Goal: Entertainment & Leisure: Consume media (video, audio)

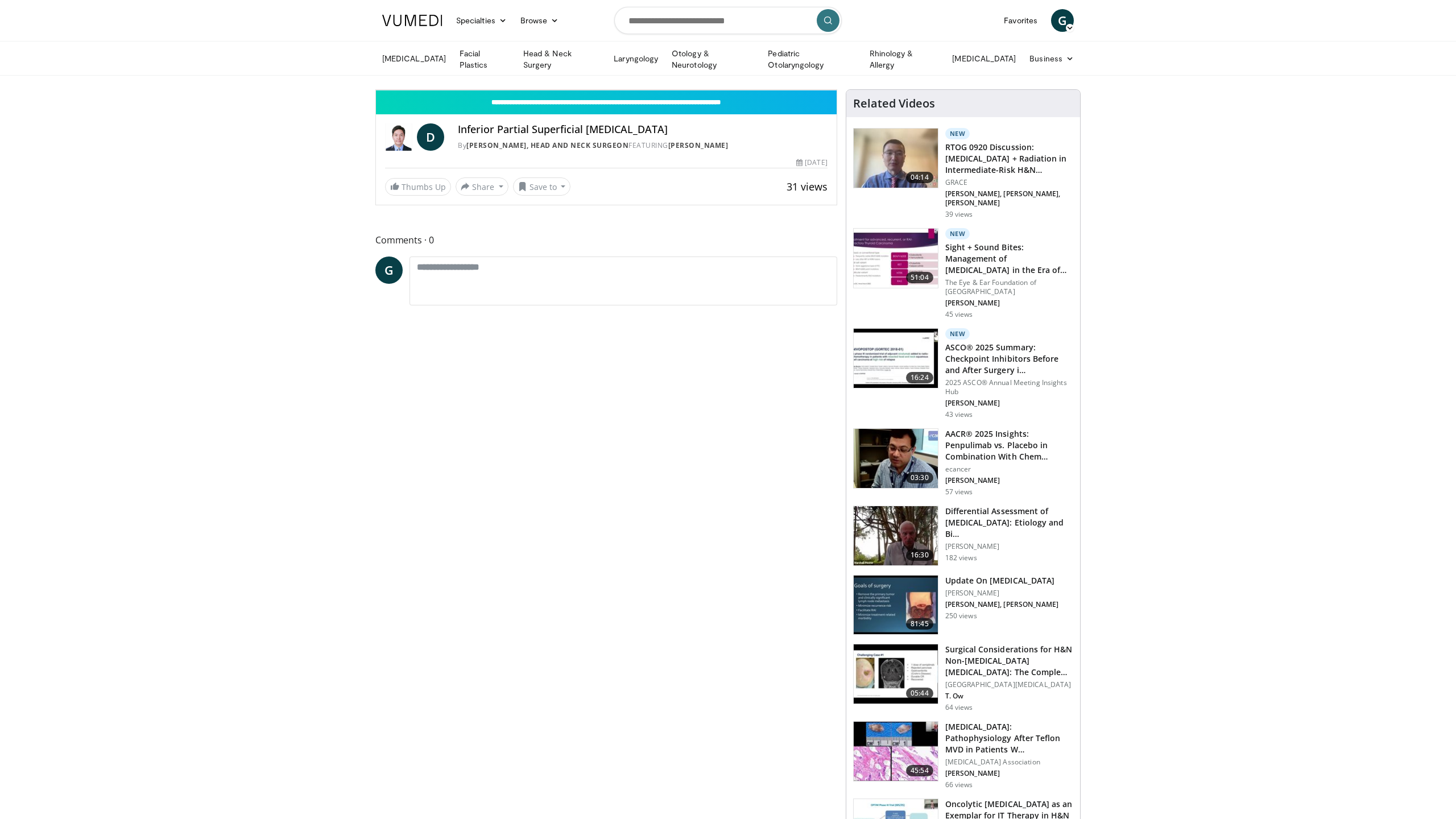
click at [710, 101] on div "Video Player" at bounding box center [607, 89] width 277 height 23
click at [622, 106] on icon "Video Player" at bounding box center [606, 89] width 32 height 32
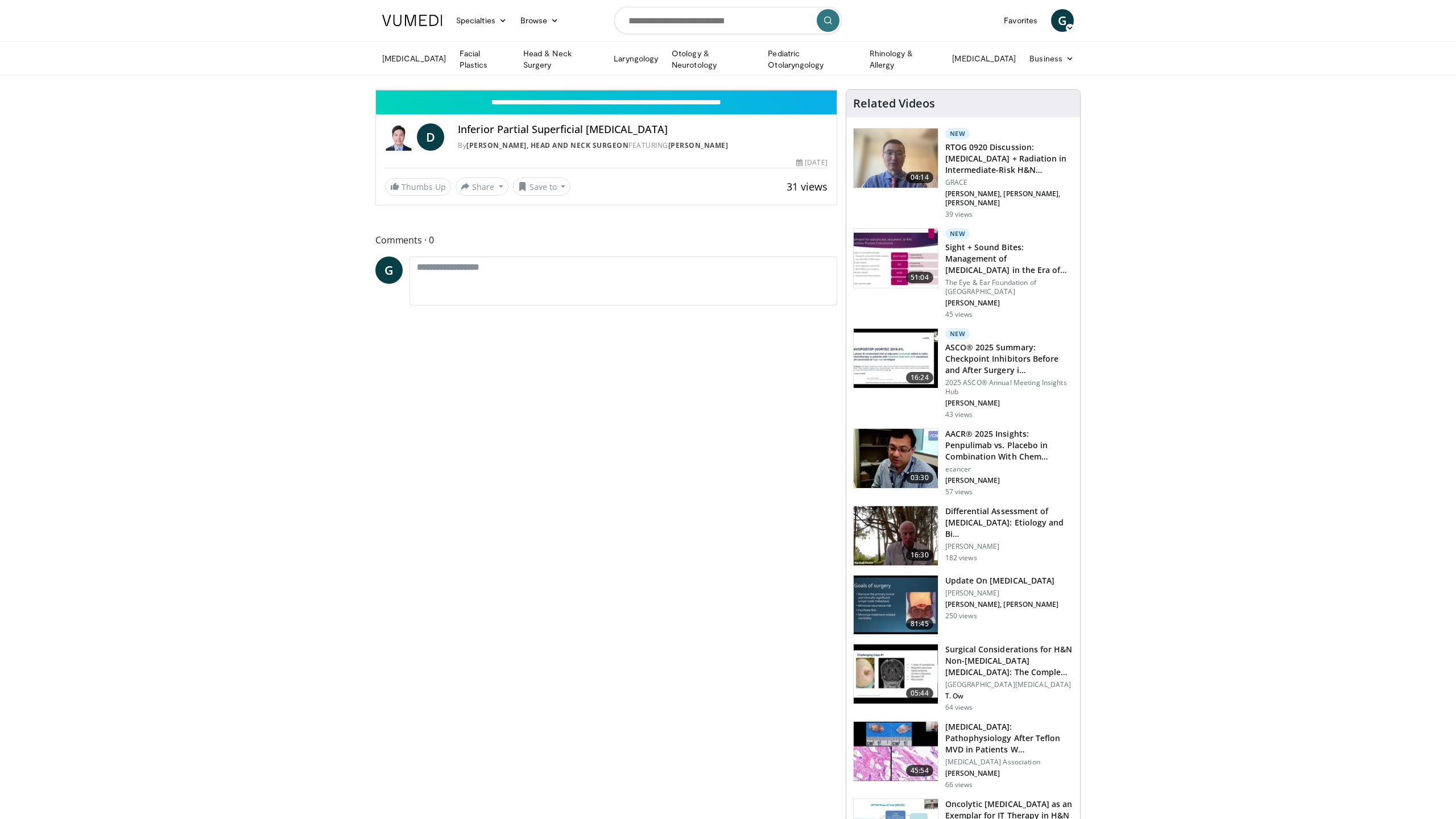
click at [740, 90] on div "10 seconds Tap to unmute" at bounding box center [606, 90] width 461 height 0
